Goal: Information Seeking & Learning: Understand process/instructions

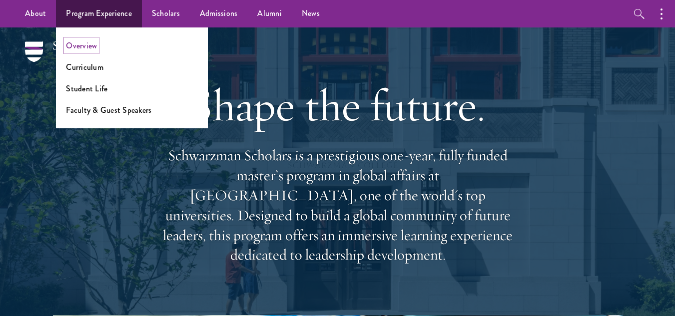
click at [91, 46] on link "Overview" at bounding box center [81, 45] width 31 height 11
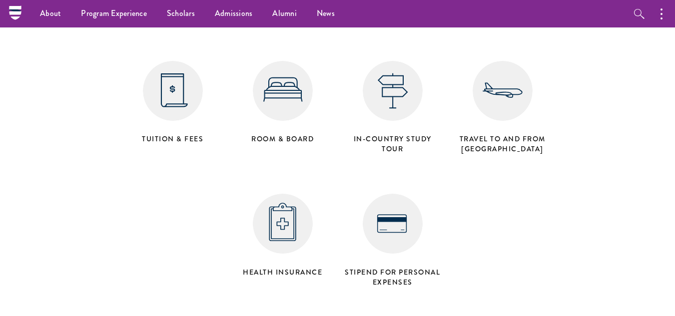
scroll to position [3942, 0]
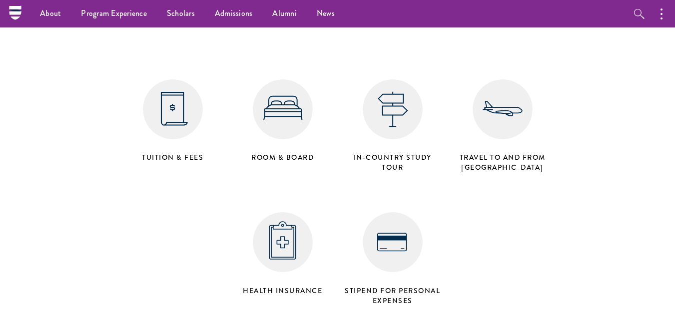
click at [390, 212] on img at bounding box center [393, 242] width 60 height 60
click at [168, 79] on img at bounding box center [173, 109] width 60 height 60
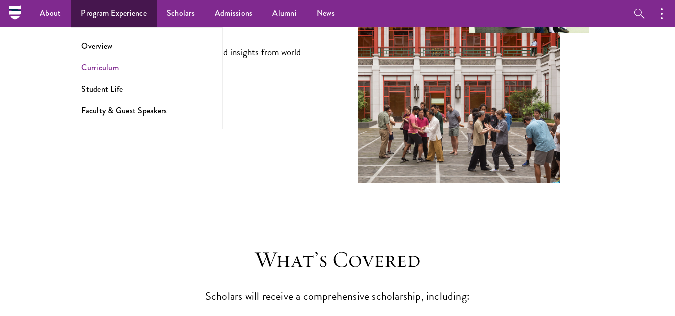
click at [99, 68] on link "Curriculum" at bounding box center [99, 67] width 37 height 11
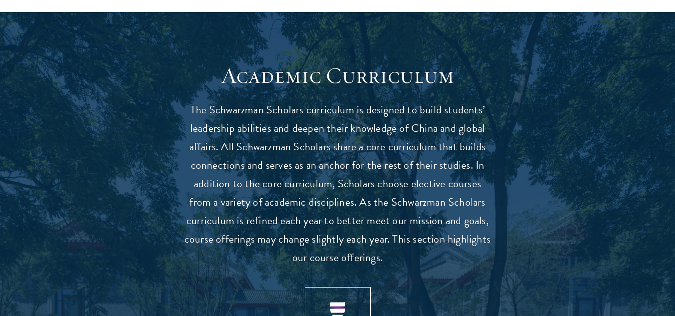
scroll to position [1105, 0]
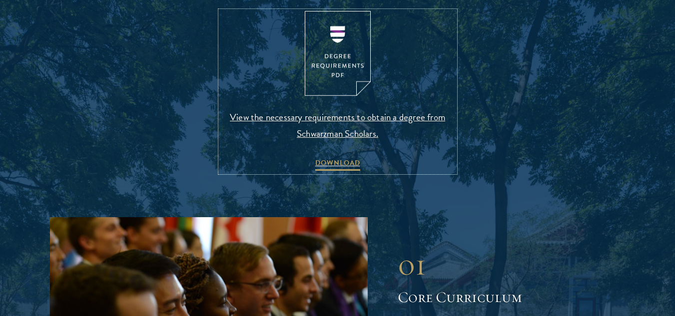
click at [323, 115] on span "View the necessary requirements to obtain a degree from Schwarzman Scholars." at bounding box center [337, 125] width 235 height 33
click at [440, 45] on link "View the necessary requirements to obtain a degree from Schwarzman Scholars. DO…" at bounding box center [337, 92] width 235 height 162
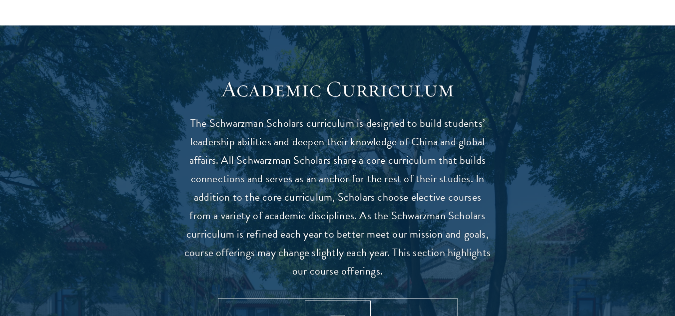
scroll to position [0, 0]
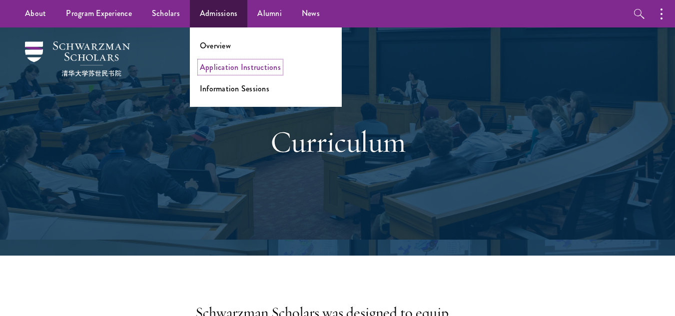
click at [234, 66] on link "Application Instructions" at bounding box center [240, 66] width 81 height 11
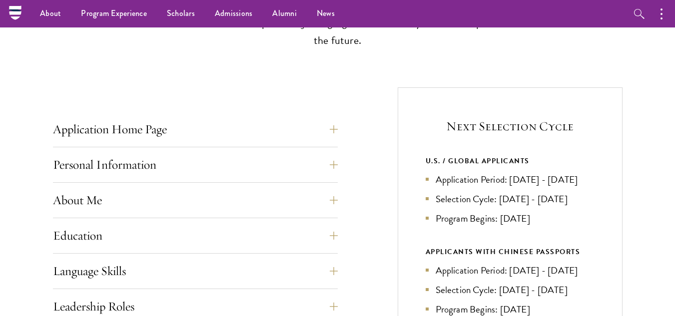
scroll to position [307, 0]
